Goal: Find specific page/section: Find specific page/section

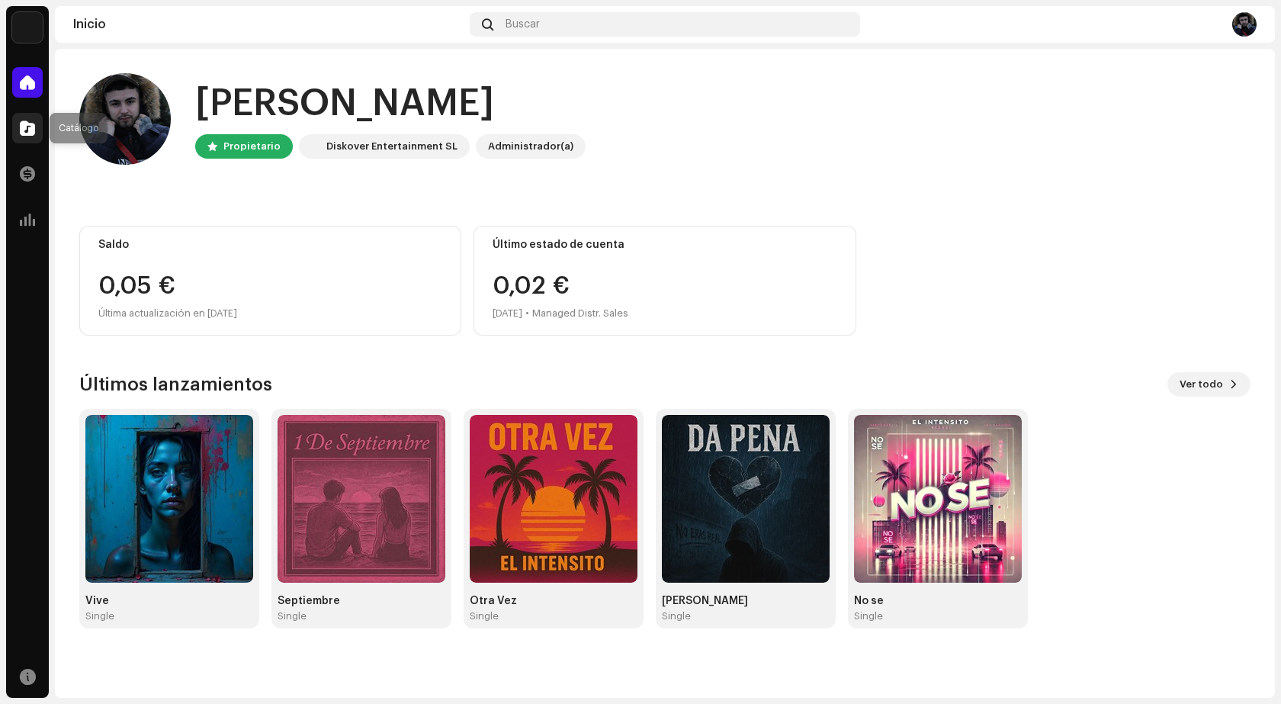
click at [24, 139] on div at bounding box center [27, 128] width 30 height 30
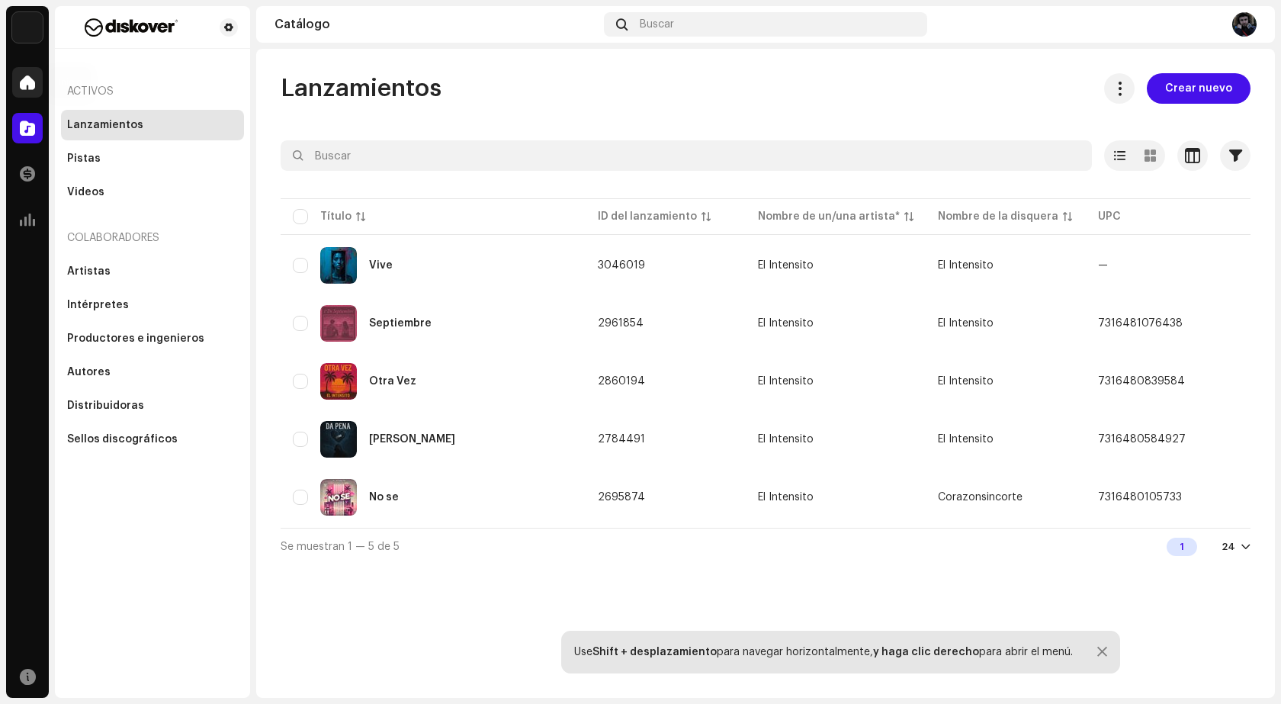
click at [25, 79] on span at bounding box center [27, 82] width 15 height 12
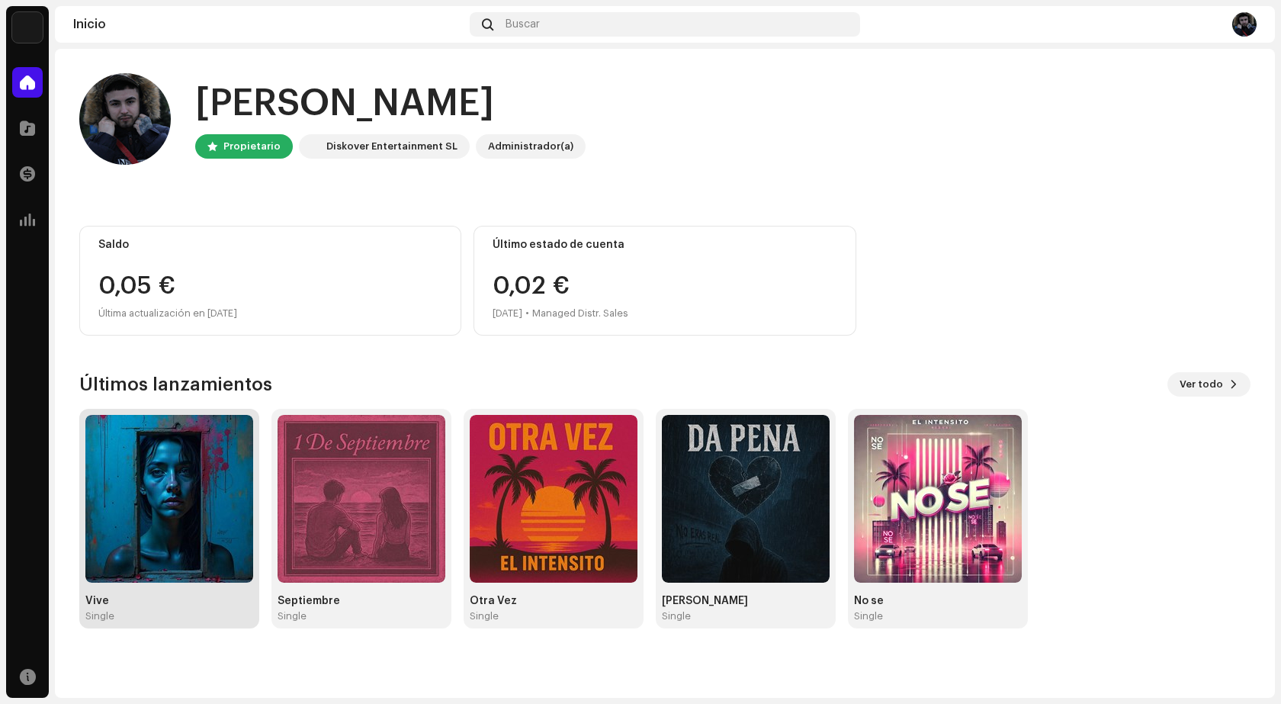
click at [176, 504] on img at bounding box center [169, 499] width 168 height 168
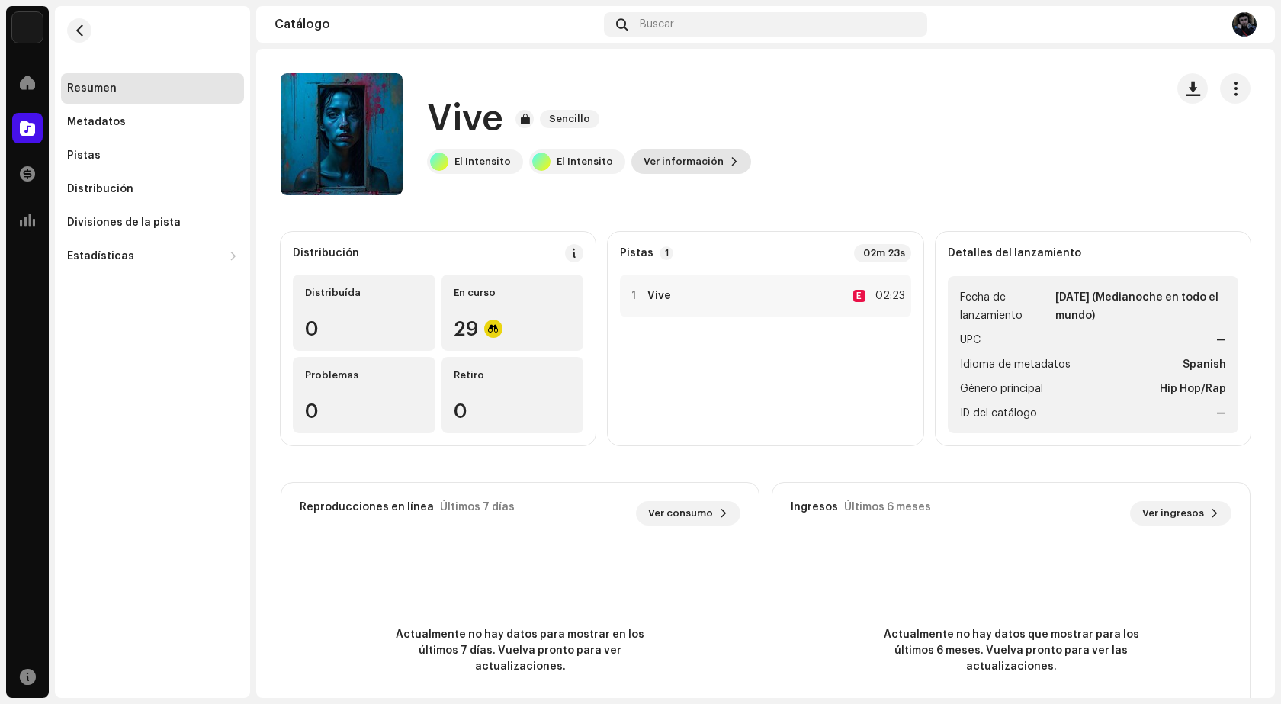
click at [668, 161] on span "Ver información" at bounding box center [683, 161] width 80 height 30
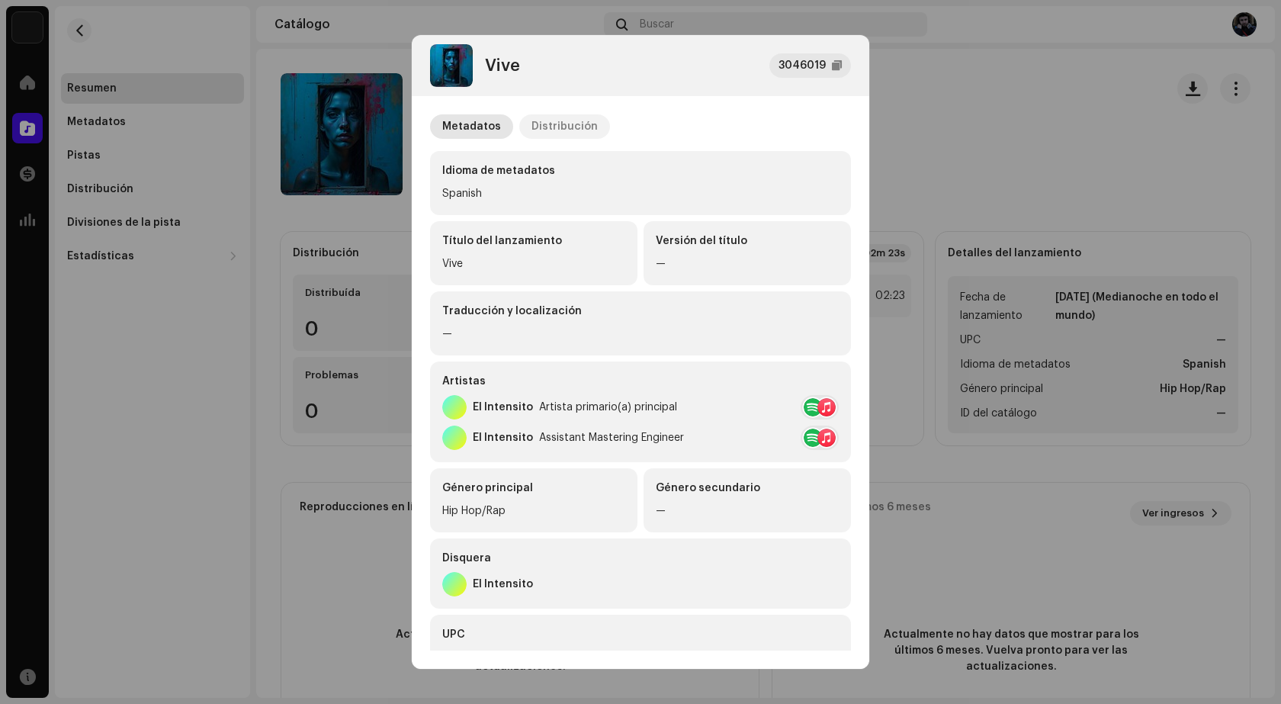
click at [573, 127] on div "Distribución" at bounding box center [564, 126] width 66 height 24
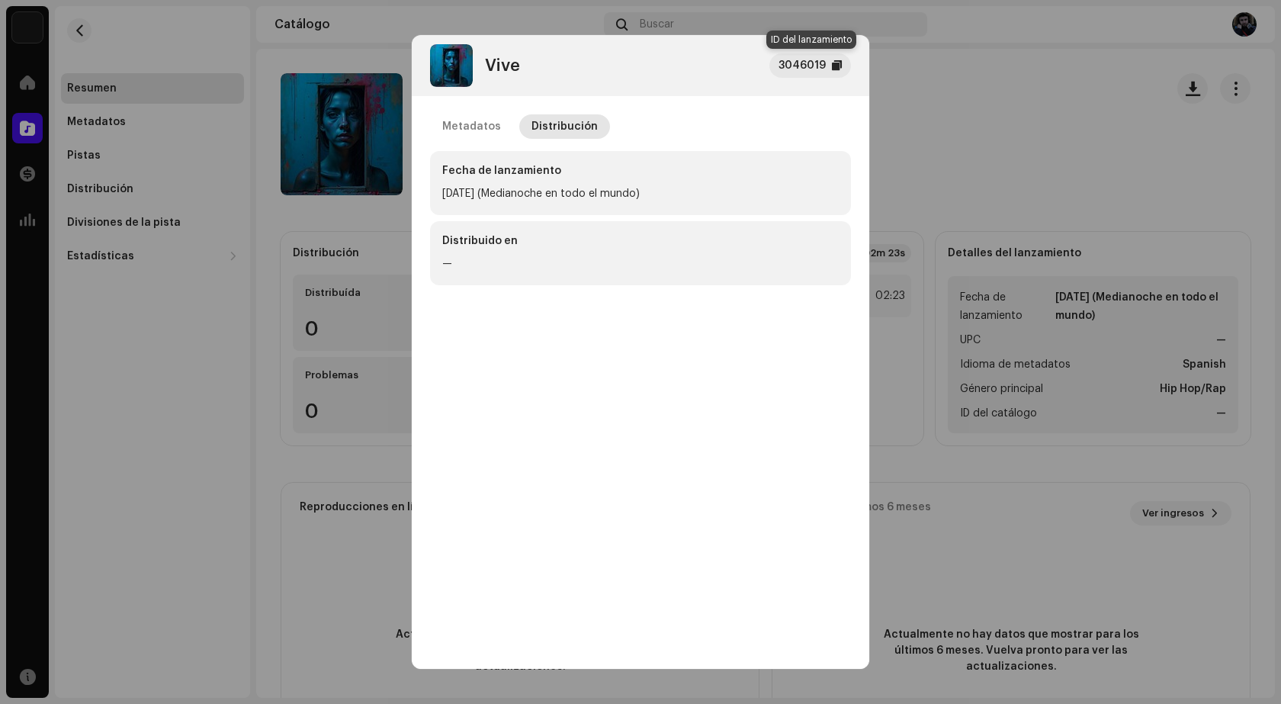
click at [813, 73] on div "3046019" at bounding box center [801, 65] width 47 height 18
